Goal: Navigation & Orientation: Find specific page/section

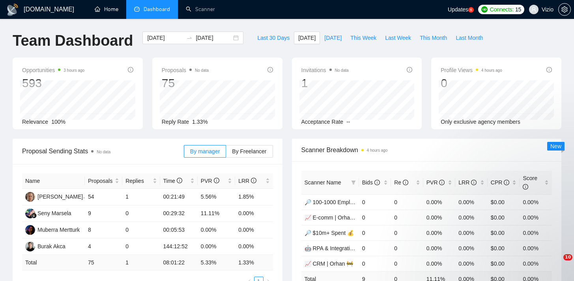
click at [104, 10] on link "Home" at bounding box center [107, 9] width 24 height 7
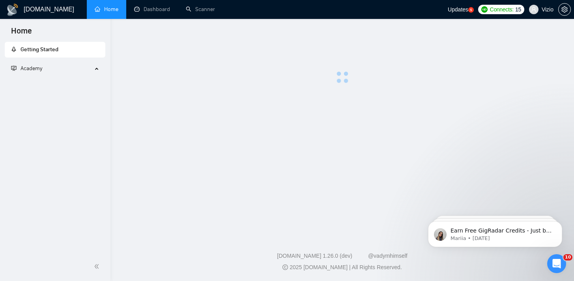
click at [142, 10] on body "Home Getting Started Academy 🚀 GigRadar Quick Start Welcome to GigRadar By [PER…" at bounding box center [287, 140] width 574 height 281
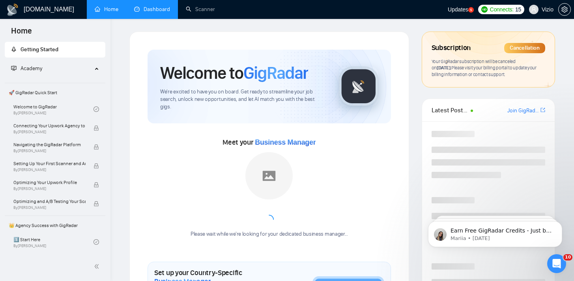
click at [134, 13] on link "Dashboard" at bounding box center [152, 9] width 36 height 7
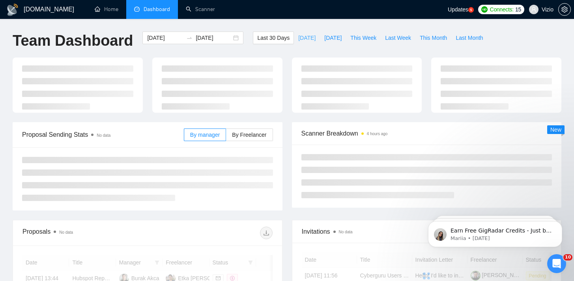
click at [302, 43] on button "[DATE]" at bounding box center [307, 38] width 26 height 13
type input "[DATE]"
